Goal: Task Accomplishment & Management: Manage account settings

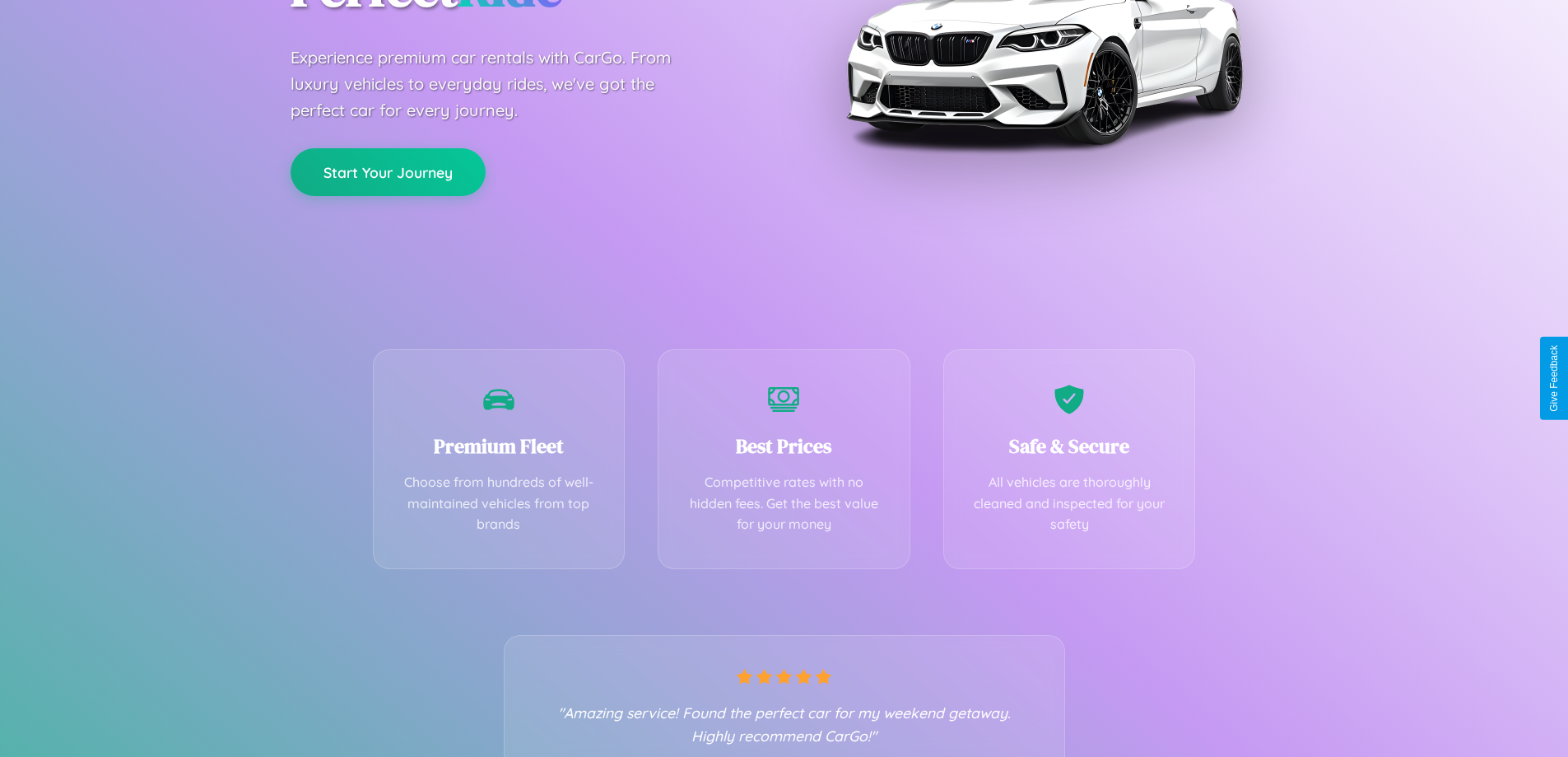
scroll to position [325, 0]
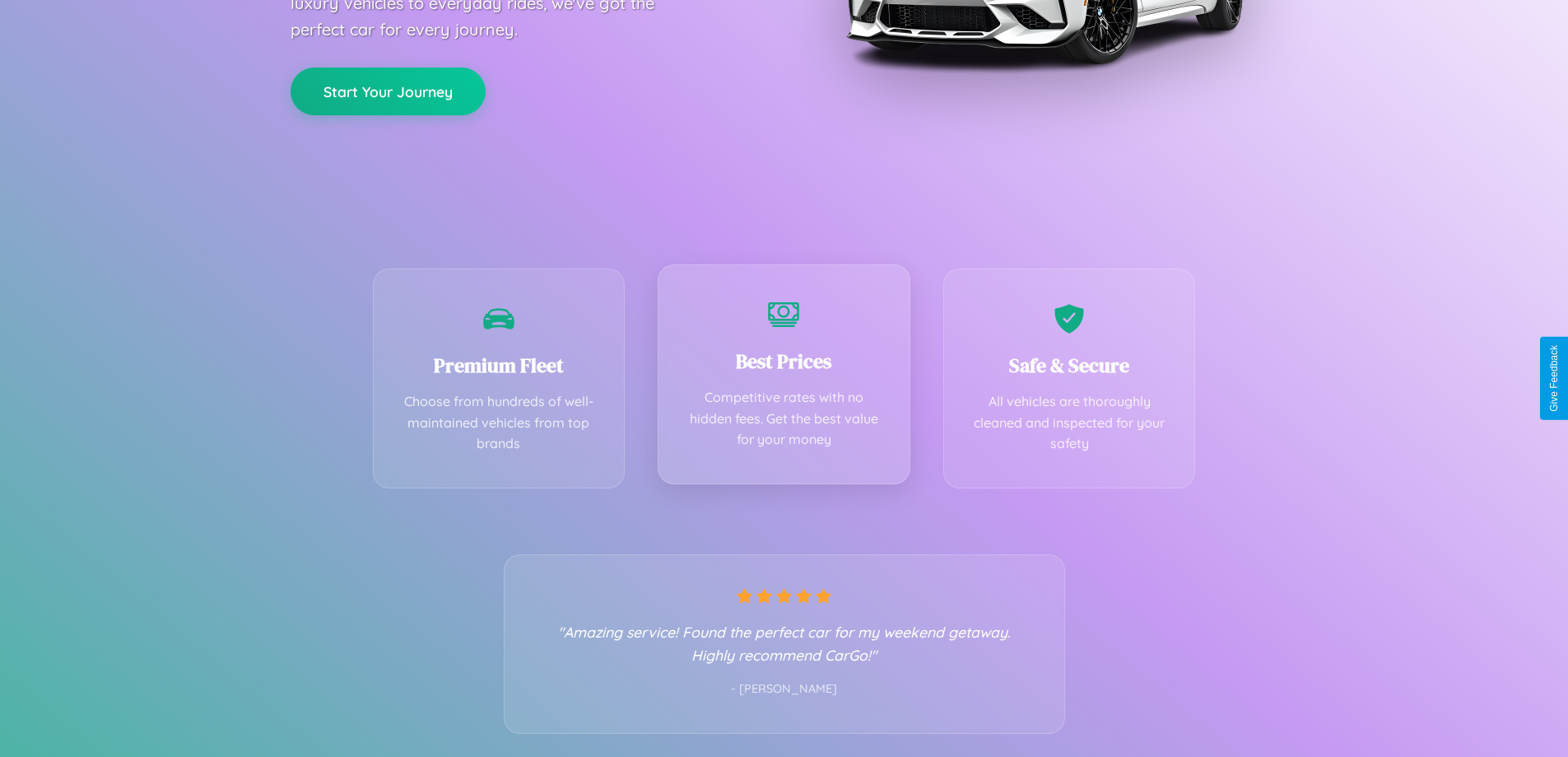
click at [784, 378] on div "Best Prices Competitive rates with no hidden fees. Get the best value for your …" at bounding box center [784, 374] width 252 height 220
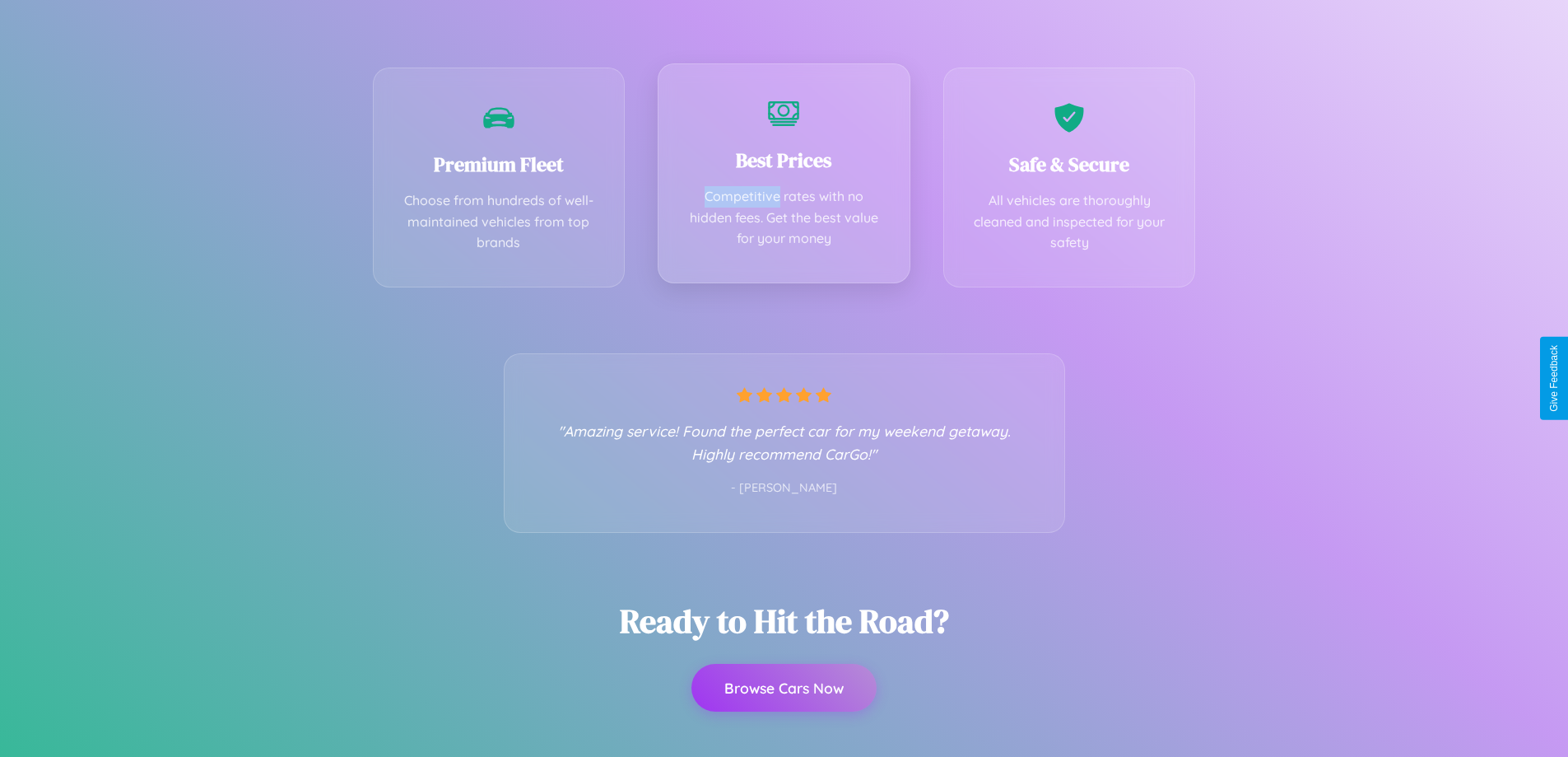
scroll to position [0, 0]
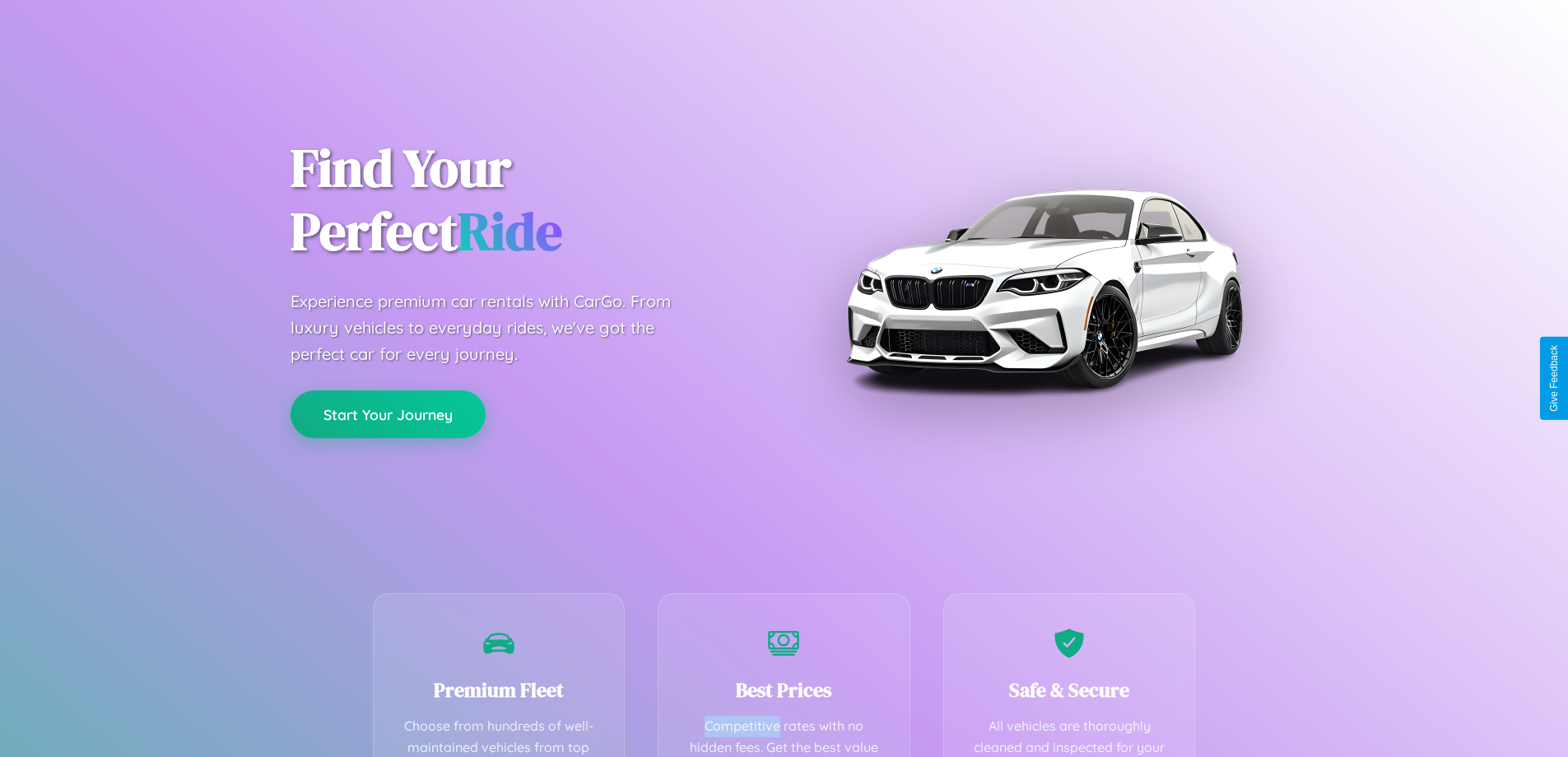
click at [387, 415] on button "Start Your Journey" at bounding box center [387, 413] width 195 height 47
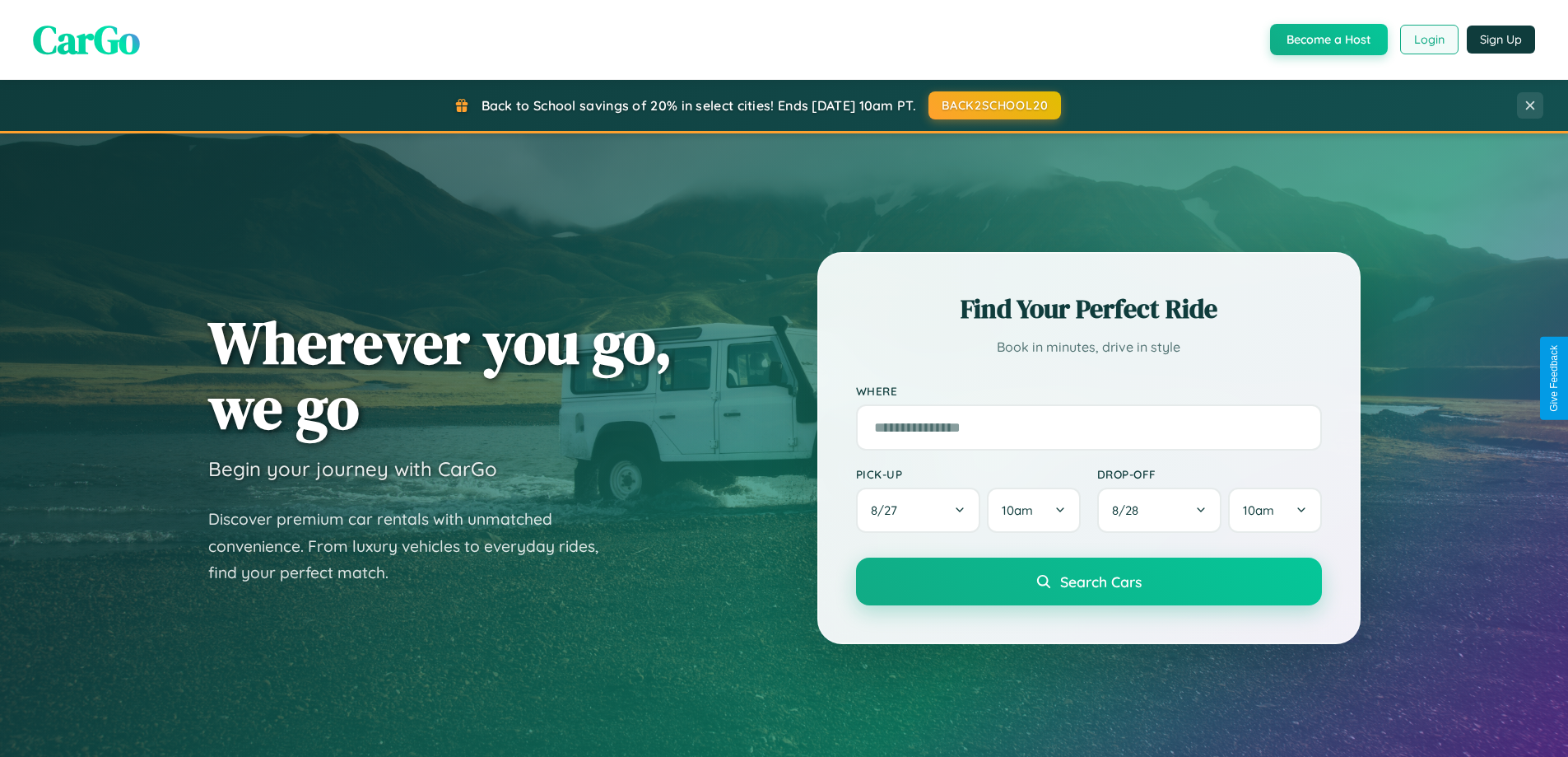
click at [1429, 40] on button "Login" at bounding box center [1429, 40] width 59 height 29
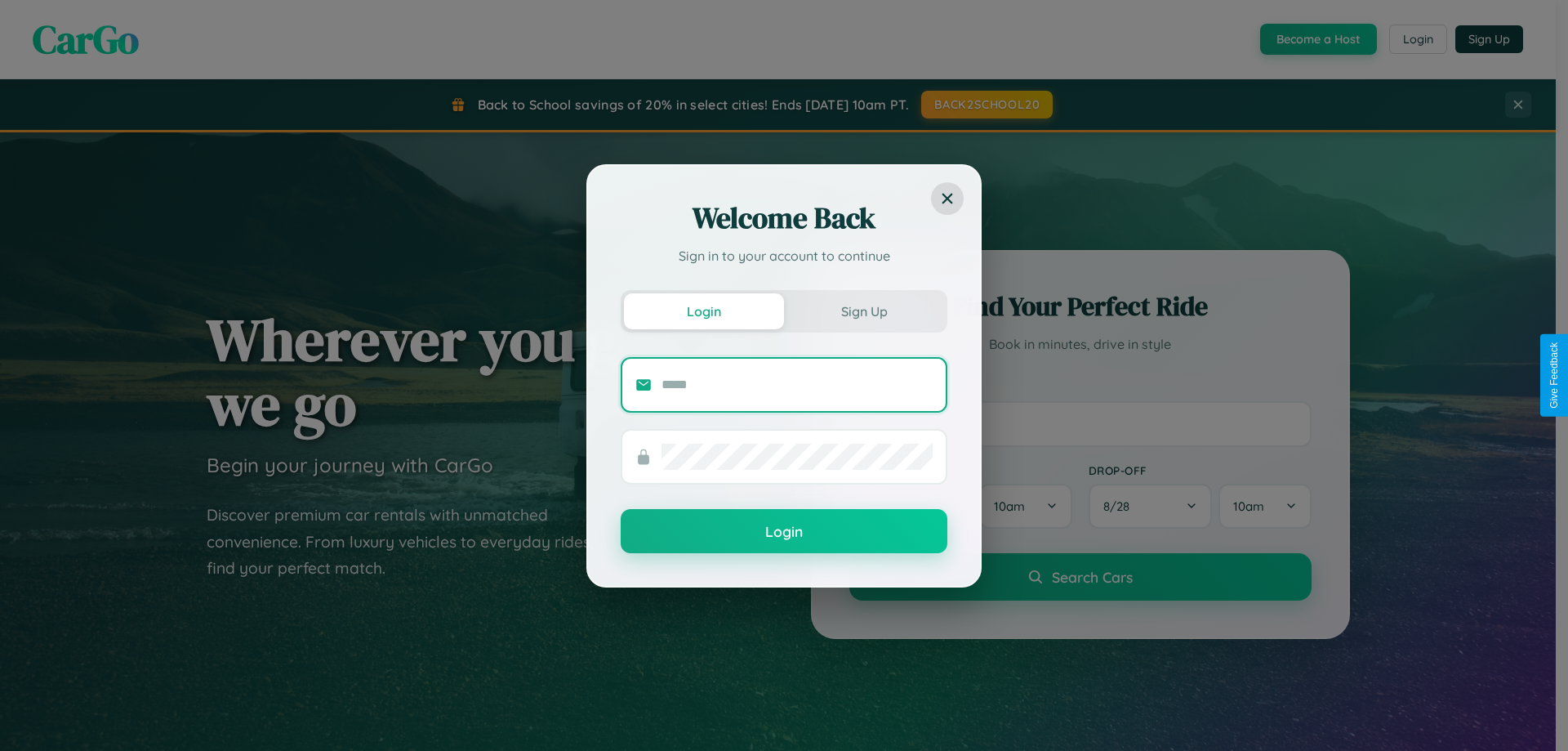
click at [797, 384] on input "text" at bounding box center [796, 384] width 271 height 26
type input "**********"
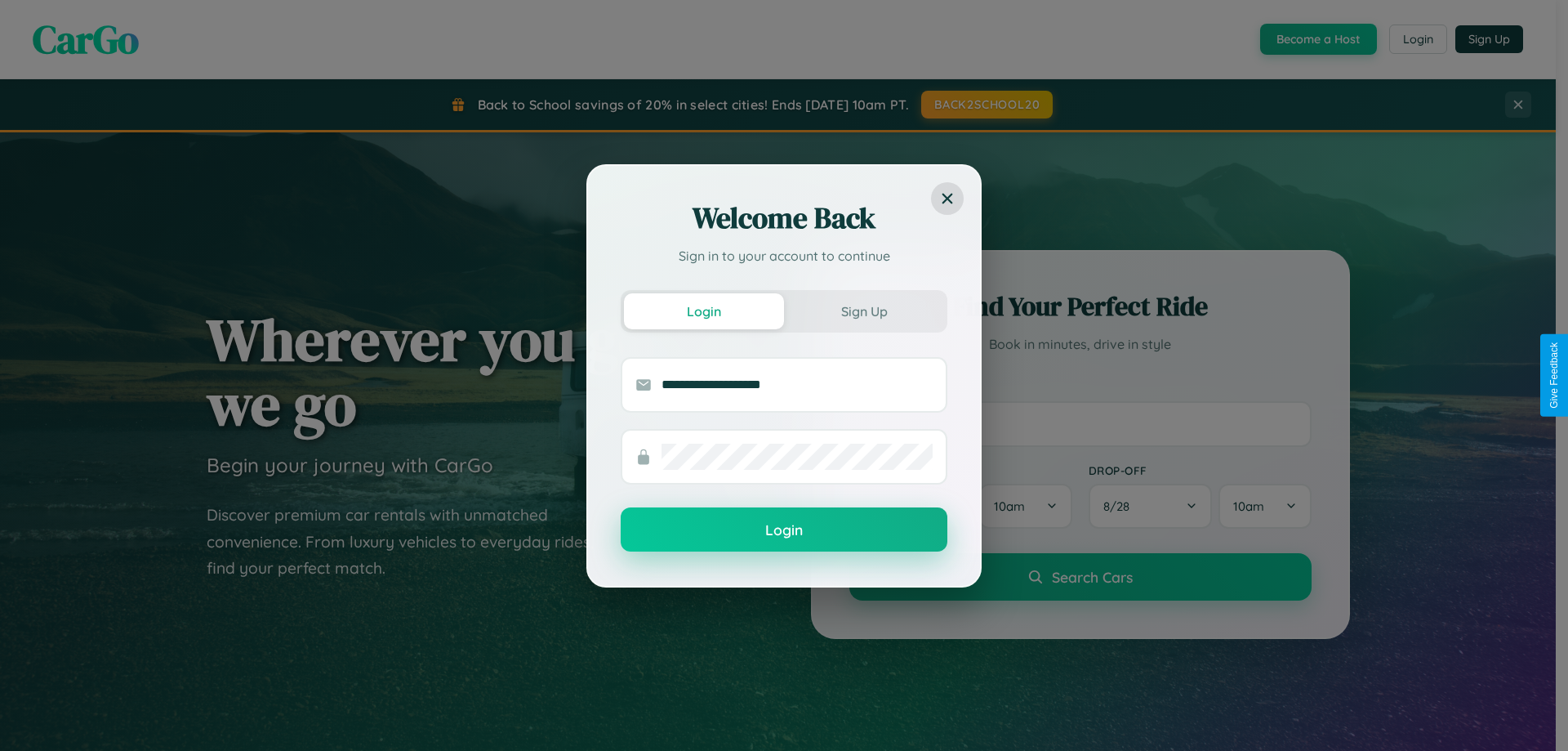
click at [784, 530] on button "Login" at bounding box center [784, 530] width 326 height 44
